Goal: Task Accomplishment & Management: Use online tool/utility

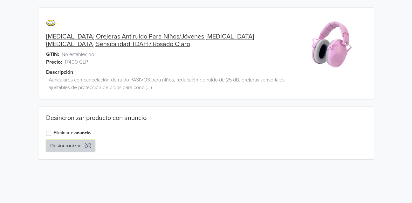
click at [52, 142] on button "Desincronizar" at bounding box center [70, 146] width 49 height 12
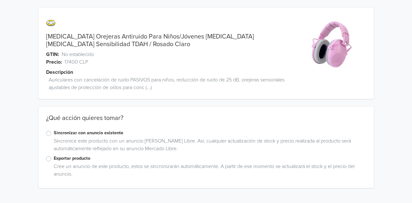
click at [49, 130] on div "Sincronizar con anuncio existente" at bounding box center [206, 133] width 320 height 8
click at [54, 133] on label "Sincronizar con anuncio existente" at bounding box center [210, 132] width 313 height 7
click at [0, 0] on input "Sincronizar con anuncio existente" at bounding box center [0, 0] width 0 height 0
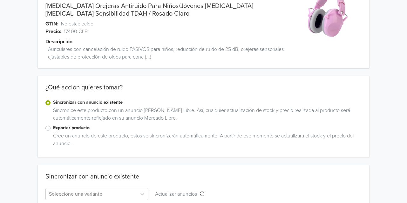
scroll to position [62, 0]
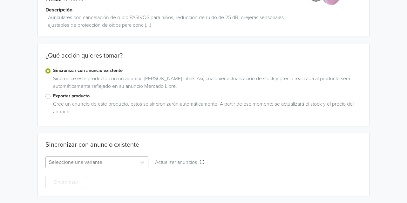
click at [85, 160] on div "Seleccione una variante" at bounding box center [96, 162] width 103 height 12
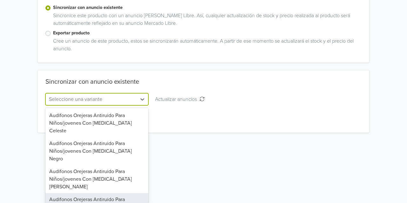
click at [80, 193] on div "Audifonos Orejeras Antiruido Para Niños/jovenes Con [MEDICAL_DATA] [PERSON_NAME]" at bounding box center [96, 207] width 103 height 28
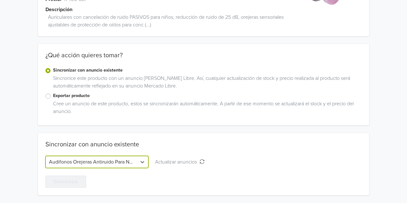
scroll to position [62, 0]
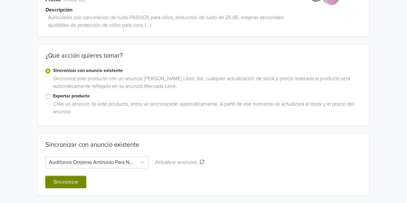
click at [72, 183] on button "Sincronizar" at bounding box center [65, 182] width 41 height 12
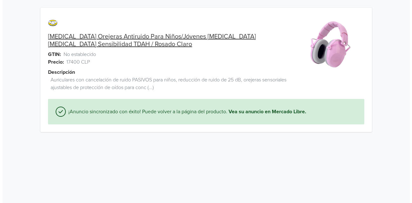
scroll to position [0, 0]
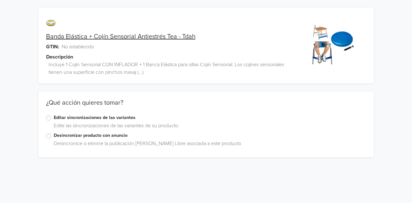
click at [52, 120] on div "Editar sincronizaciones de las variantes" at bounding box center [206, 118] width 320 height 8
click at [54, 117] on label "Editar sincronizaciones de las variantes" at bounding box center [210, 117] width 313 height 7
click at [0, 0] on input "Editar sincronizaciones de las variantes" at bounding box center [0, 0] width 0 height 0
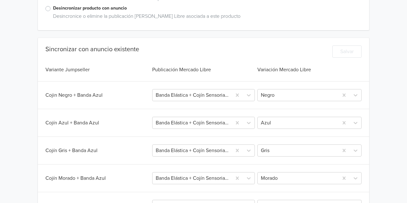
scroll to position [191, 0]
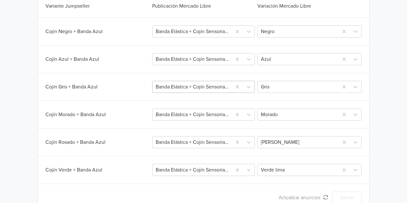
click at [220, 87] on div at bounding box center [192, 86] width 73 height 9
click at [117, 88] on div "Cojín Gris + Banda Azul" at bounding box center [98, 87] width 106 height 8
click at [207, 115] on div "Banda Elástica + Cojín Sensorial Antiestrés Tea - Tdah" at bounding box center [203, 114] width 103 height 12
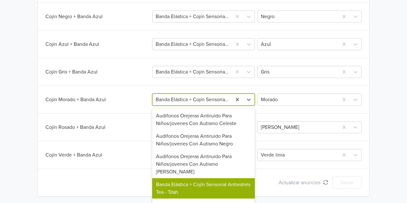
scroll to position [64, 0]
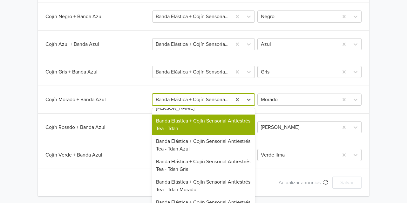
click at [142, 90] on div "Sincronizar con anuncio existente Salvar Variante Jumpseller Publicación Mercad…" at bounding box center [204, 78] width 332 height 222
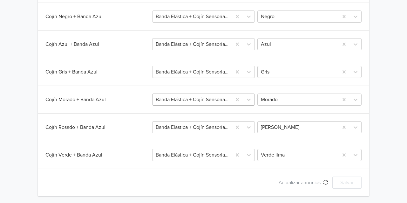
click at [195, 98] on div at bounding box center [192, 99] width 73 height 9
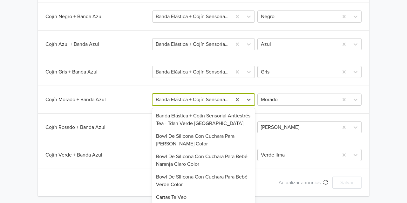
scroll to position [0, 0]
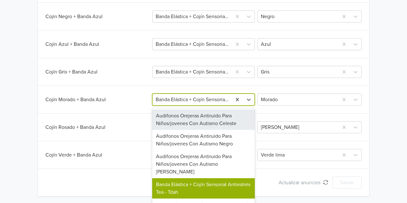
click at [137, 60] on div "Sincronizar con anuncio existente Salvar Variante Jumpseller Publicación Mercad…" at bounding box center [204, 78] width 332 height 222
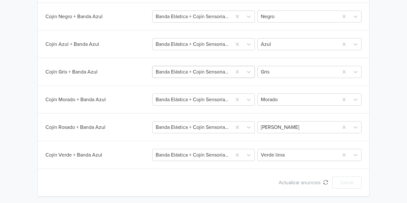
click at [191, 71] on div at bounding box center [192, 71] width 73 height 9
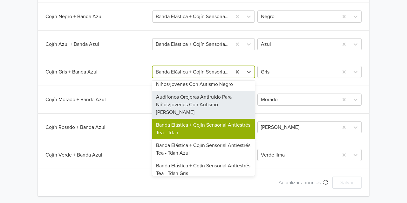
scroll to position [64, 0]
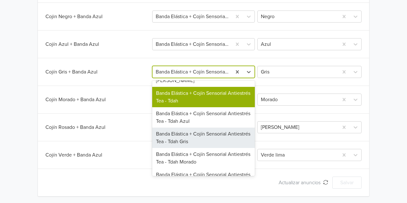
click at [216, 131] on div "Banda Elástica + Cojín Sensorial Antiestrés Tea - Tdah Gris" at bounding box center [203, 138] width 103 height 20
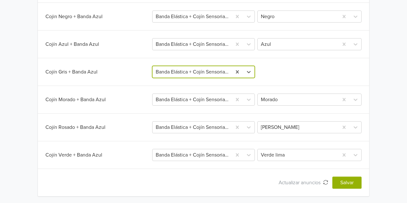
scroll to position [174, 0]
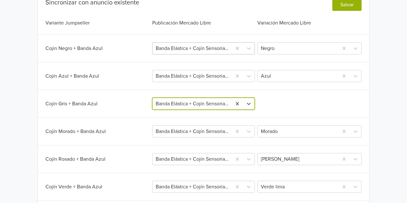
click at [193, 46] on div at bounding box center [192, 48] width 73 height 9
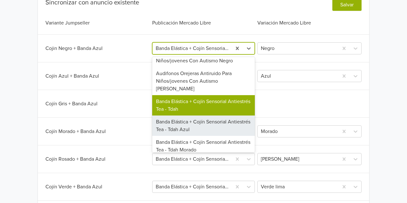
scroll to position [64, 0]
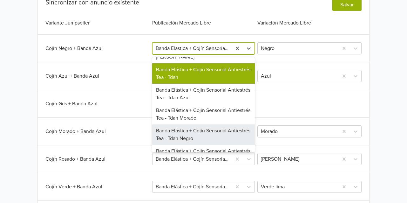
click at [214, 131] on div "Banda Elástica + Cojín Sensorial Antiestrés Tea - Tdah Negro" at bounding box center [203, 134] width 103 height 20
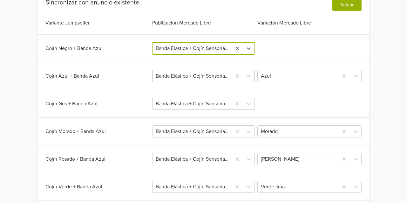
click at [205, 76] on div at bounding box center [192, 76] width 73 height 9
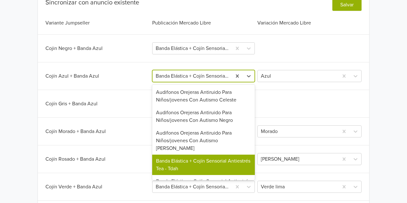
scroll to position [32, 0]
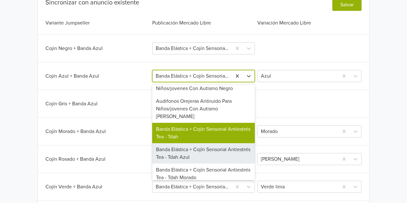
click at [213, 146] on div "Banda Elástica + Cojín Sensorial Antiestrés Tea - Tdah Azul" at bounding box center [203, 153] width 103 height 20
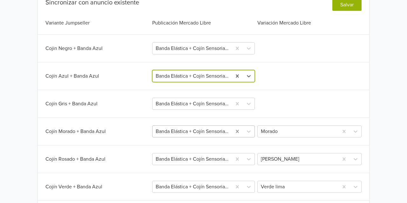
scroll to position [206, 0]
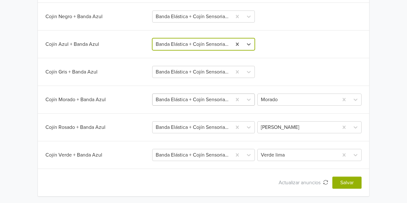
click at [195, 97] on div at bounding box center [192, 99] width 73 height 9
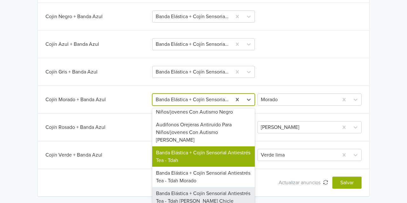
scroll to position [64, 0]
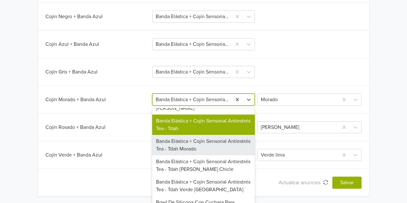
click at [200, 137] on div "Banda Elástica + Cojín Sensorial Antiestrés Tea - Tdah Morado" at bounding box center [203, 145] width 103 height 20
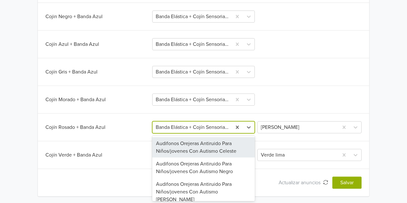
click at [207, 127] on div at bounding box center [192, 127] width 73 height 9
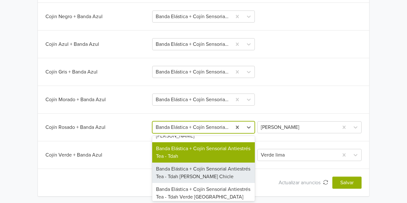
click at [206, 164] on div "Banda Elástica + Cojín Sensorial Antiestrés Tea - Tdah [PERSON_NAME] Chicle" at bounding box center [203, 173] width 103 height 20
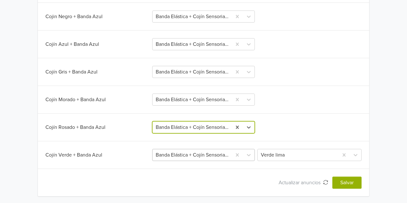
click at [202, 155] on div "Banda Elástica + Cojín Sensorial Antiestrés Tea - Tdah" at bounding box center [203, 155] width 103 height 12
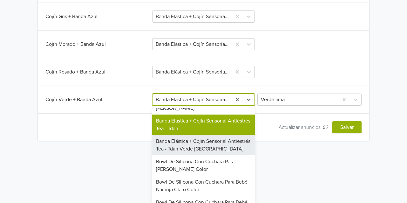
click at [211, 138] on div "Banda Elástica + Cojín Sensorial Antiestrés Tea - Tdah Verde [GEOGRAPHIC_DATA]" at bounding box center [203, 145] width 103 height 20
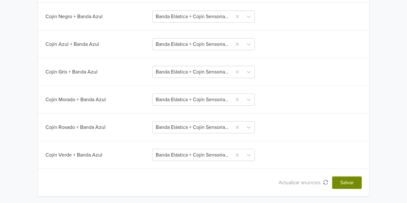
click at [342, 179] on button "Salvar" at bounding box center [347, 183] width 29 height 12
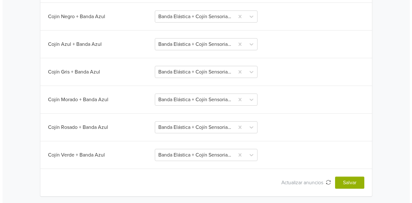
scroll to position [0, 0]
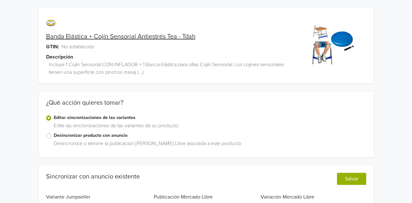
click at [342, 182] on html "Banda Elástica + Cojín Sensorial Antiestrés Tea - Tdah GTIN: No establecido Des…" at bounding box center [206, 205] width 412 height 410
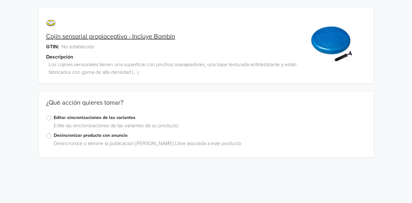
click at [54, 117] on label "Editar sincronizaciones de las variantes" at bounding box center [210, 117] width 313 height 7
click at [0, 0] on input "Editar sincronizaciones de las variantes" at bounding box center [0, 0] width 0 height 0
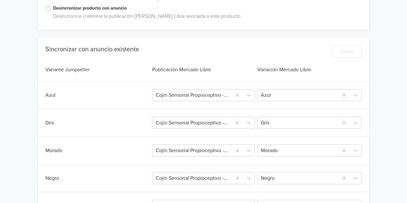
scroll to position [159, 0]
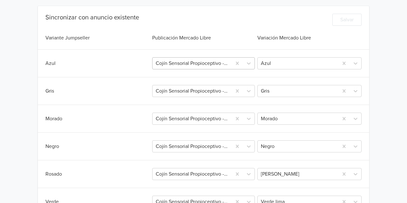
click at [180, 63] on div at bounding box center [192, 63] width 73 height 9
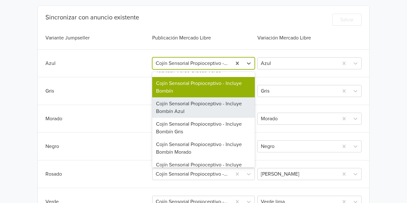
click at [183, 99] on div "Cojín Sensorial Propioceptivo - Incluye Bombín Azul" at bounding box center [203, 107] width 103 height 20
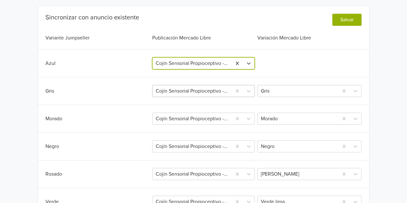
click at [206, 90] on div at bounding box center [192, 91] width 73 height 9
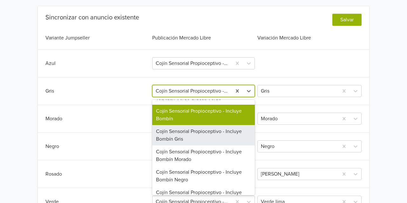
click at [192, 128] on div "Cojín Sensorial Propioceptivo - Incluye Bombín Gris" at bounding box center [203, 135] width 103 height 20
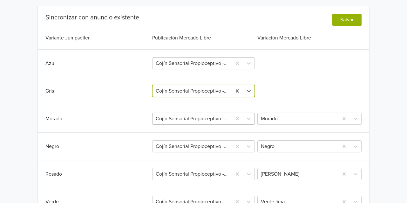
click at [201, 121] on div "Cojín Sensorial Propioceptivo - Incluye Bombín" at bounding box center [203, 119] width 103 height 12
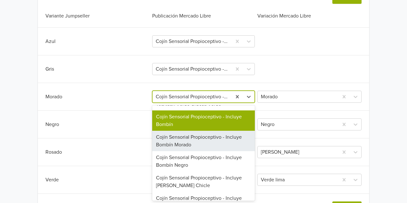
click at [187, 133] on div "Cojín Sensorial Propioceptivo - Incluye Bombín Morado" at bounding box center [203, 141] width 103 height 20
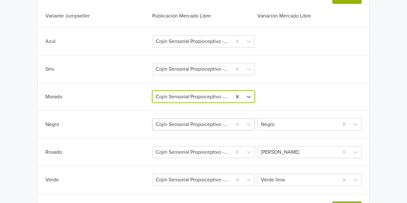
click at [188, 127] on div "Cojín Sensorial Propioceptivo - Incluye Bombín" at bounding box center [203, 124] width 103 height 12
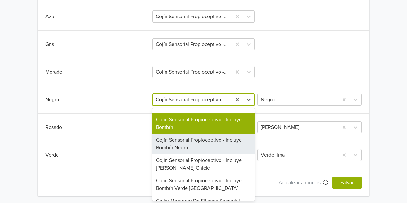
click at [190, 135] on div "Cojín Sensorial Propioceptivo - Incluye Bombín Negro" at bounding box center [203, 144] width 103 height 20
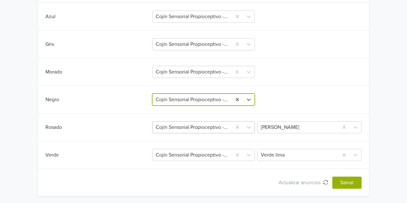
click at [193, 129] on div at bounding box center [192, 127] width 73 height 9
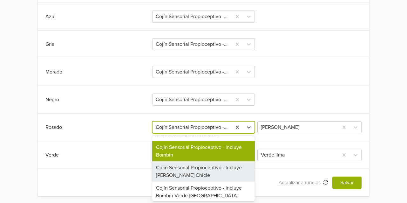
click at [190, 161] on div "Cojín Sensorial Propioceptivo - Incluye [PERSON_NAME] Chicle" at bounding box center [203, 171] width 103 height 20
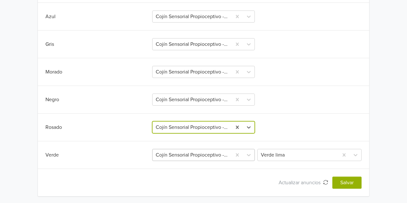
scroll to position [261, 0]
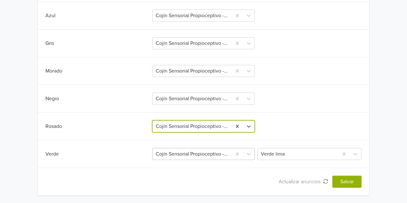
click at [188, 156] on div "Cojín Sensorial Propioceptivo - Incluye Bombín" at bounding box center [203, 154] width 103 height 12
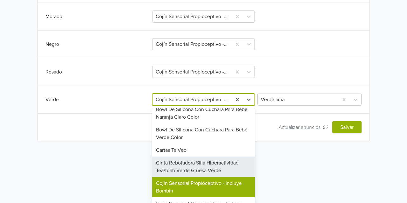
scroll to position [127, 0]
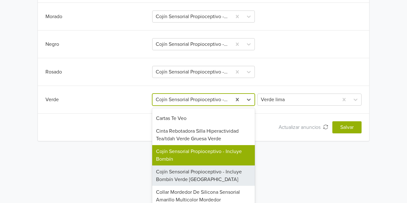
click at [195, 167] on div "Cojín Sensorial Propioceptivo - Incluye Bombín Verde [GEOGRAPHIC_DATA]" at bounding box center [203, 175] width 103 height 20
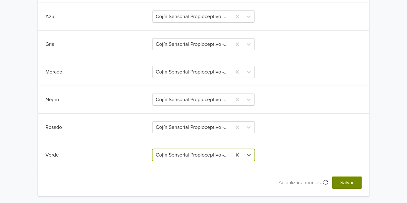
click at [350, 184] on button "Salvar" at bounding box center [347, 183] width 29 height 12
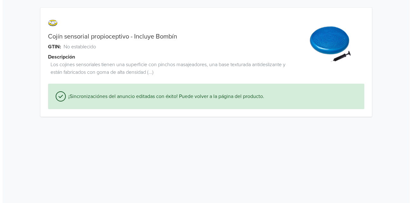
scroll to position [0, 0]
